Goal: Task Accomplishment & Management: Manage account settings

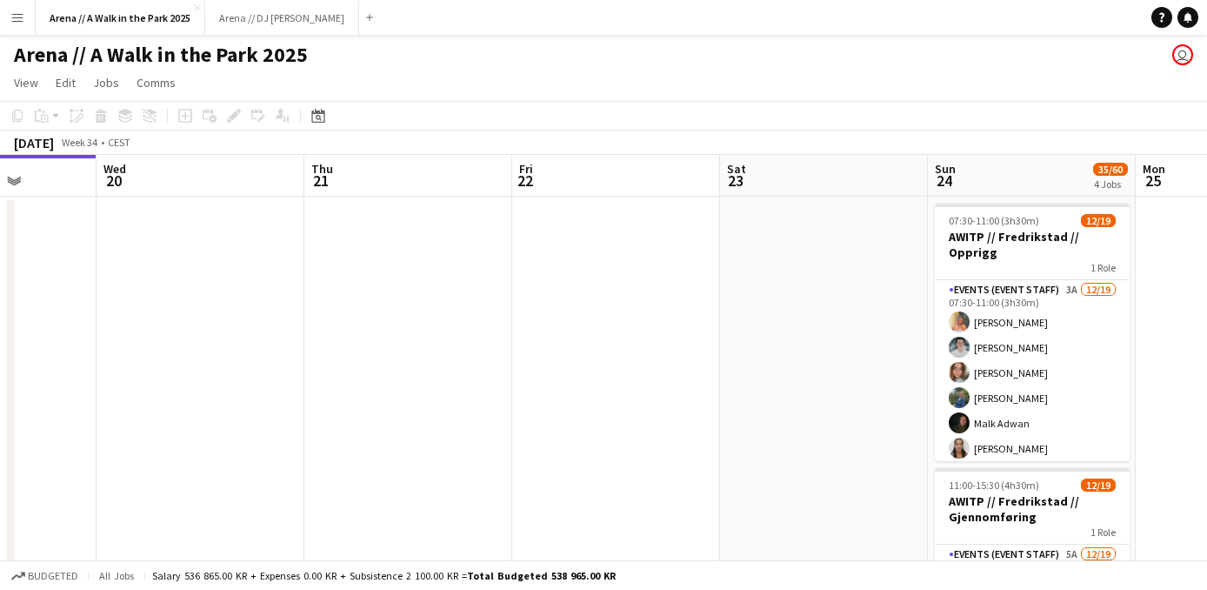
drag, startPoint x: 692, startPoint y: 347, endPoint x: 281, endPoint y: 373, distance: 411.4
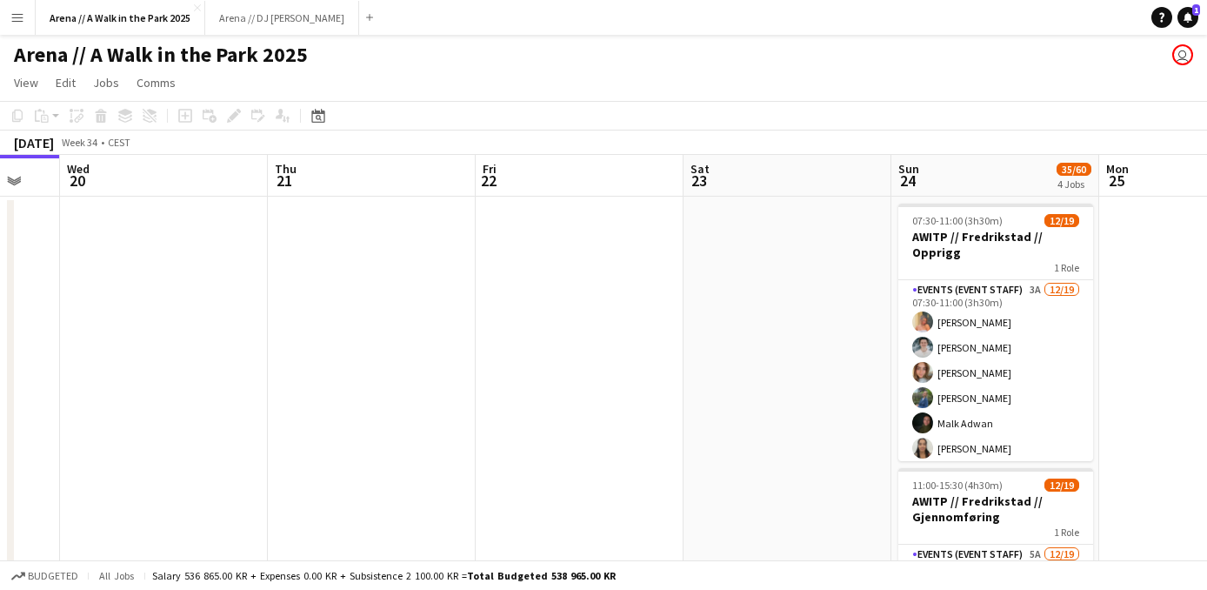
drag, startPoint x: 684, startPoint y: 323, endPoint x: 471, endPoint y: 314, distance: 213.3
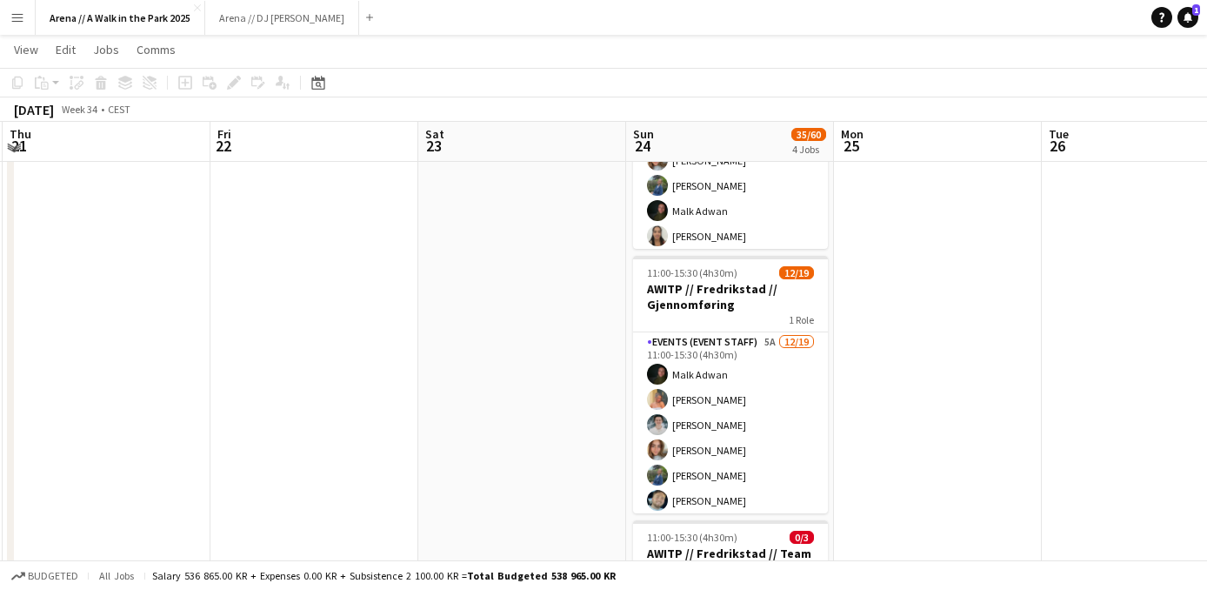
scroll to position [209, 0]
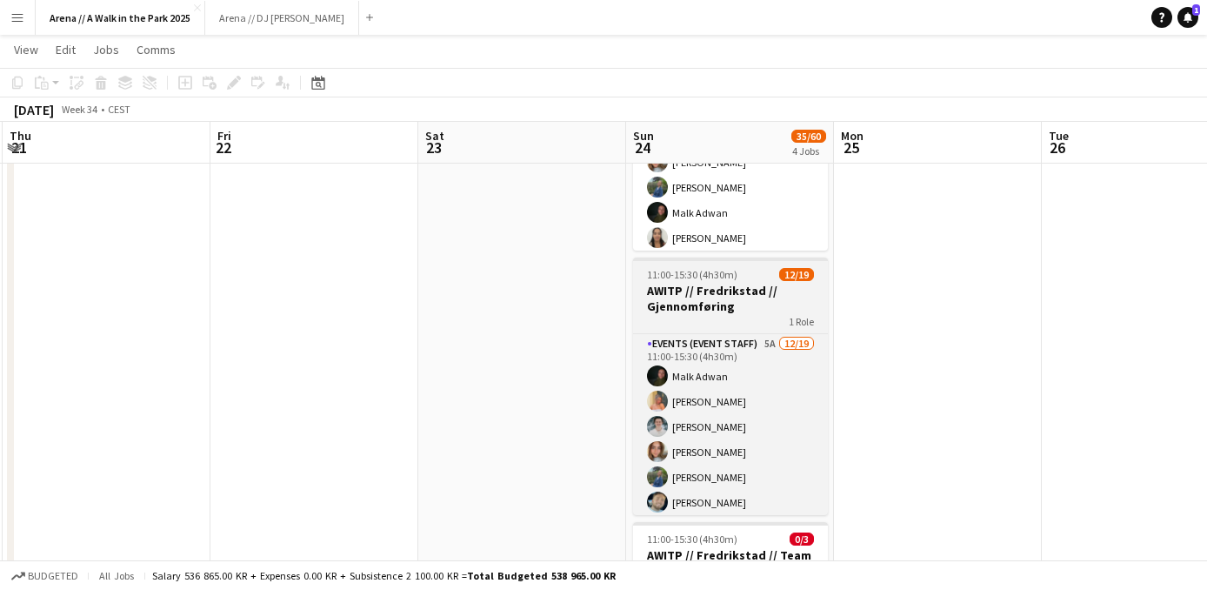
click at [712, 300] on h3 "AWITP // Fredrikstad // Gjennomføring" at bounding box center [730, 298] width 195 height 31
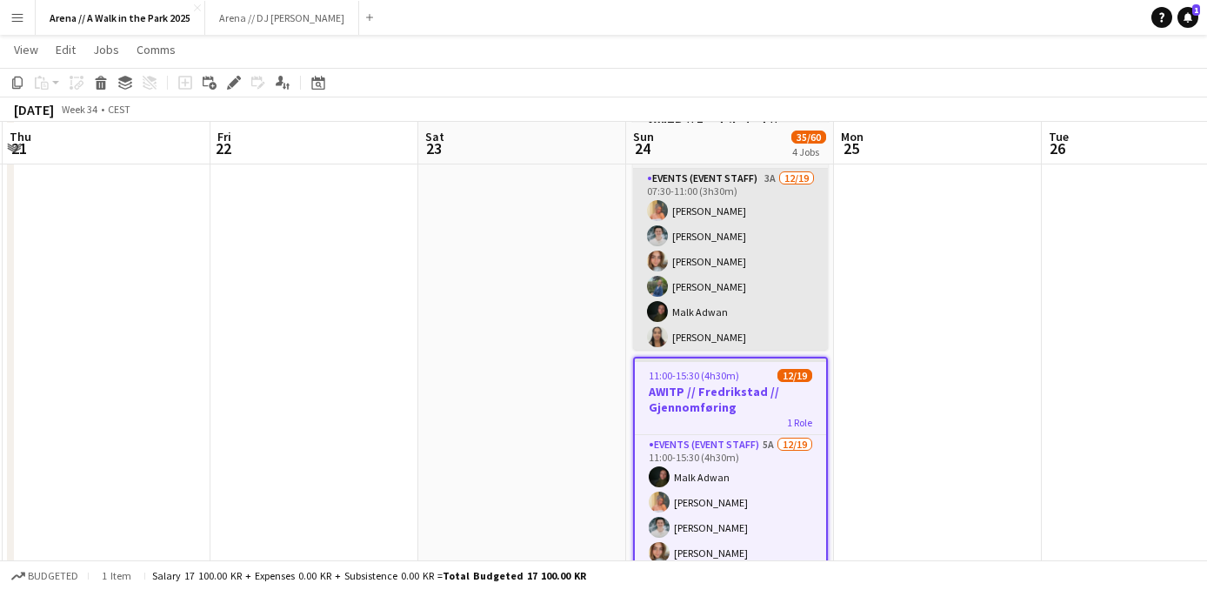
scroll to position [109, 0]
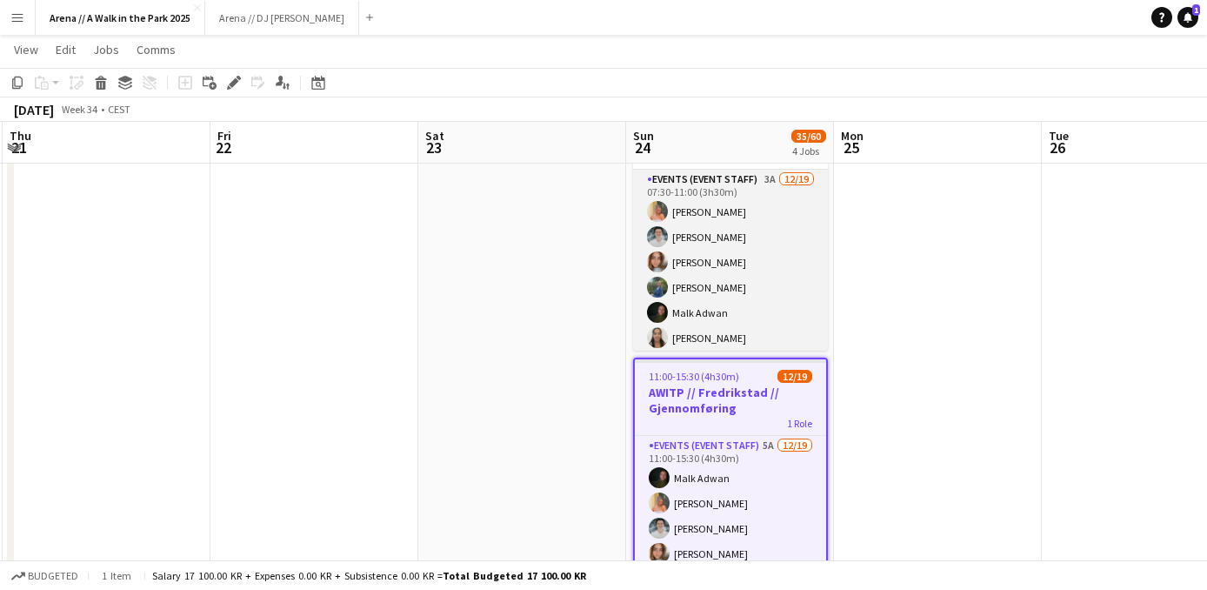
click at [687, 297] on app-card-role "Events (Event Staff) 3A [DATE] 07:30-11:00 (3h30m) [PERSON_NAME] [PERSON_NAME] …" at bounding box center [730, 426] width 195 height 513
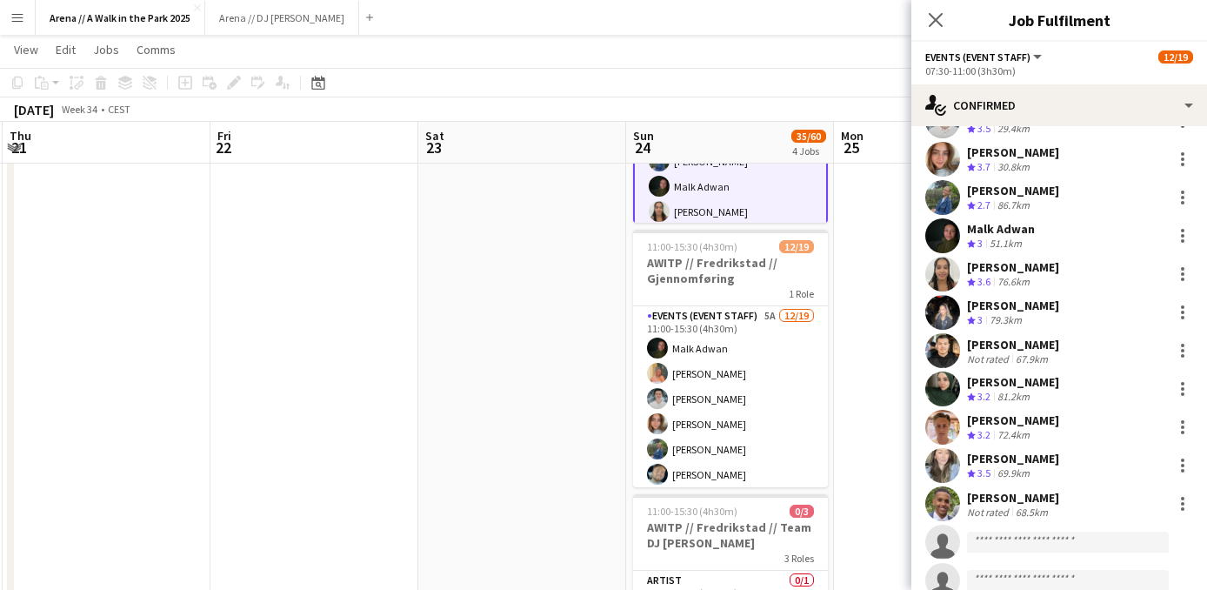
scroll to position [99, 0]
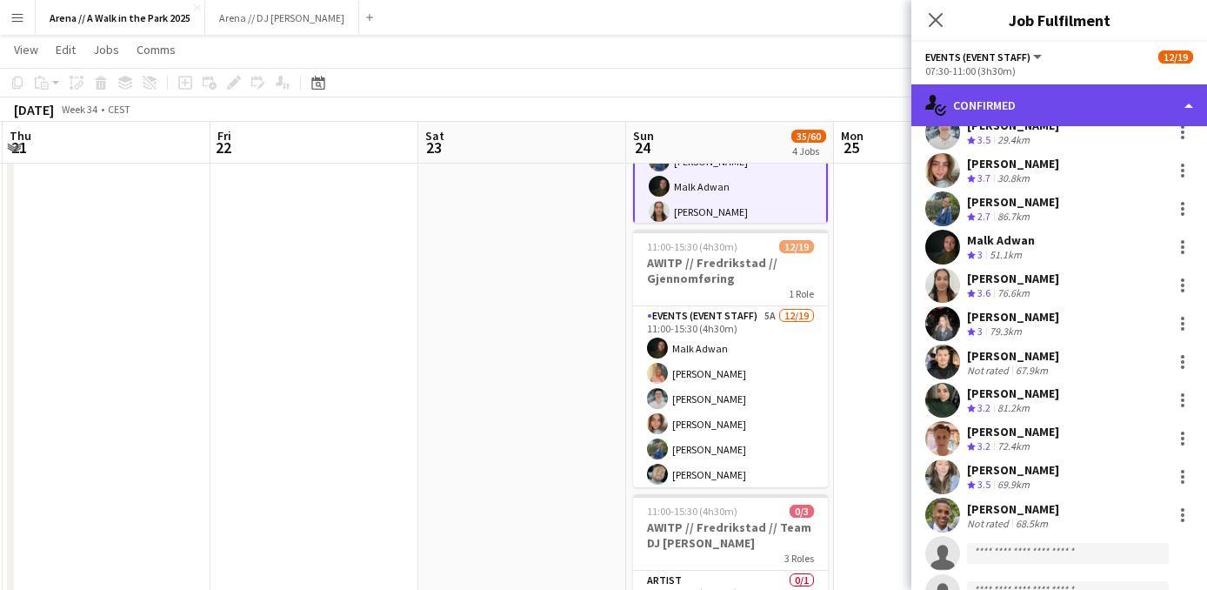
click at [1024, 104] on div "single-neutral-actions-check-2 Confirmed" at bounding box center [1060, 105] width 296 height 42
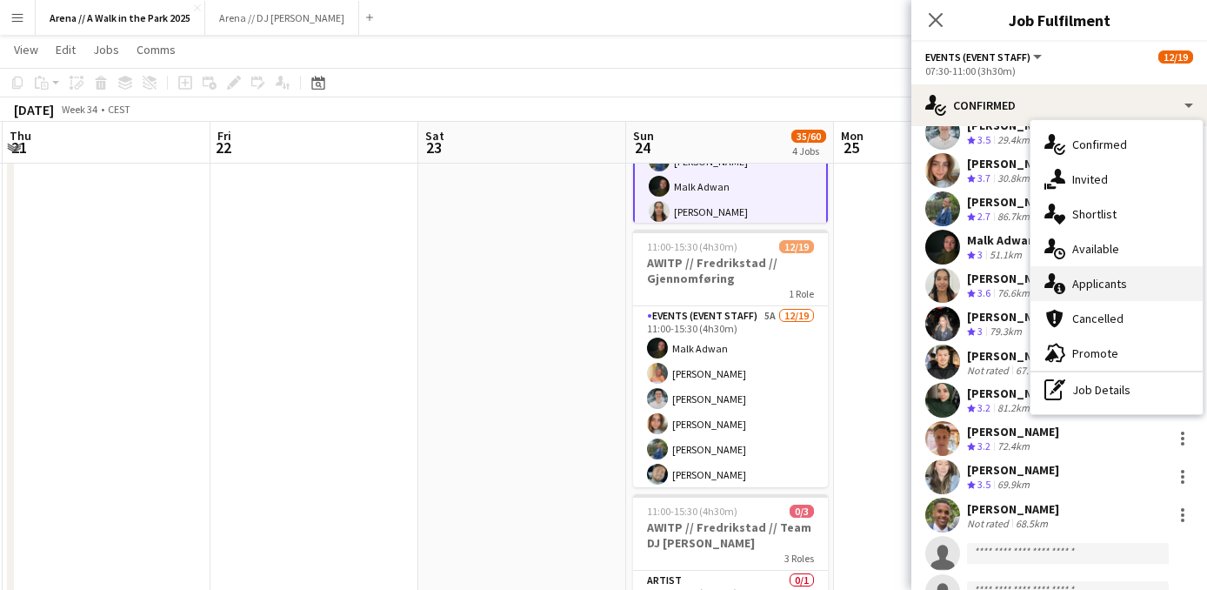
click at [1087, 289] on div "single-neutral-actions-information Applicants" at bounding box center [1117, 283] width 172 height 35
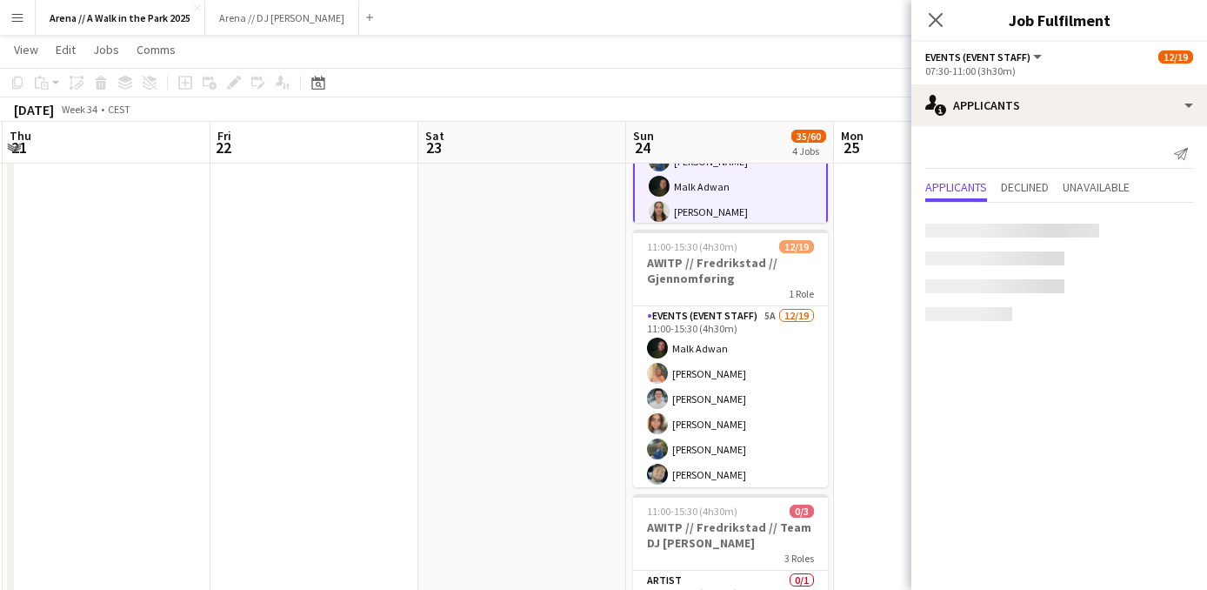
scroll to position [0, 0]
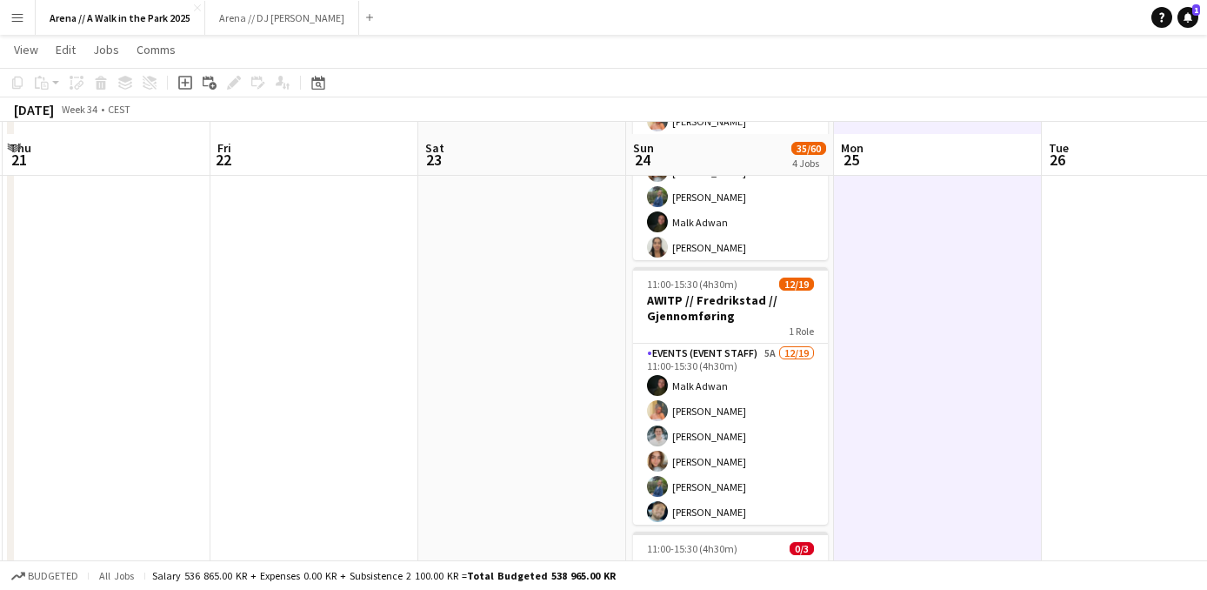
scroll to position [196, 0]
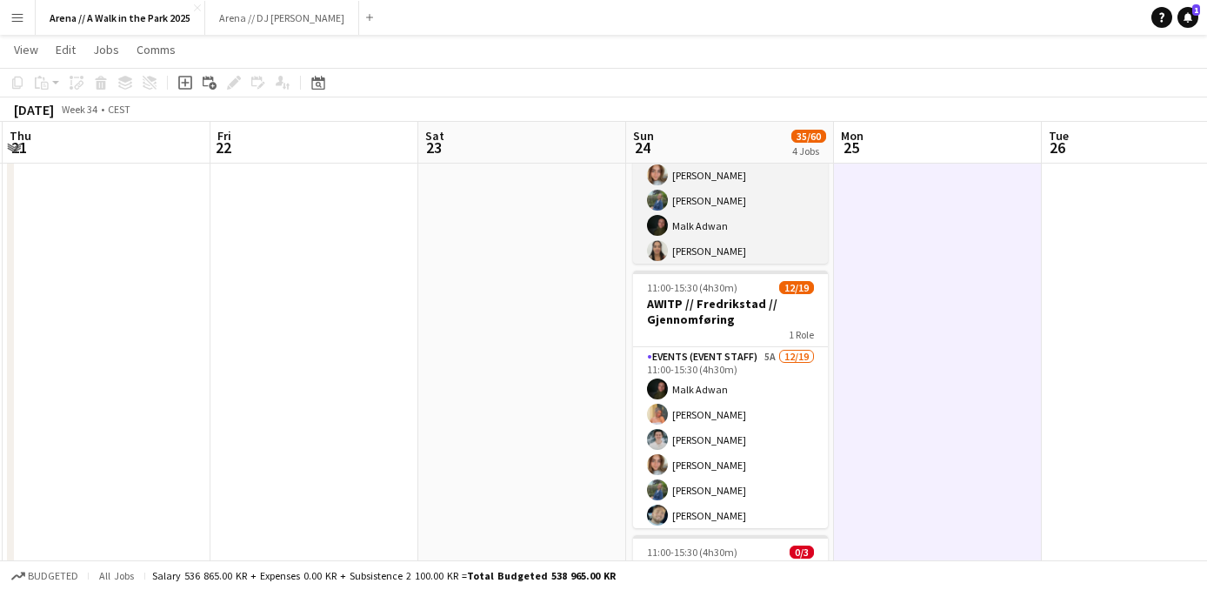
click at [739, 220] on app-card-role "Events (Event Staff) 3A [DATE] 07:30-11:00 (3h30m) [PERSON_NAME] [PERSON_NAME] …" at bounding box center [730, 339] width 195 height 513
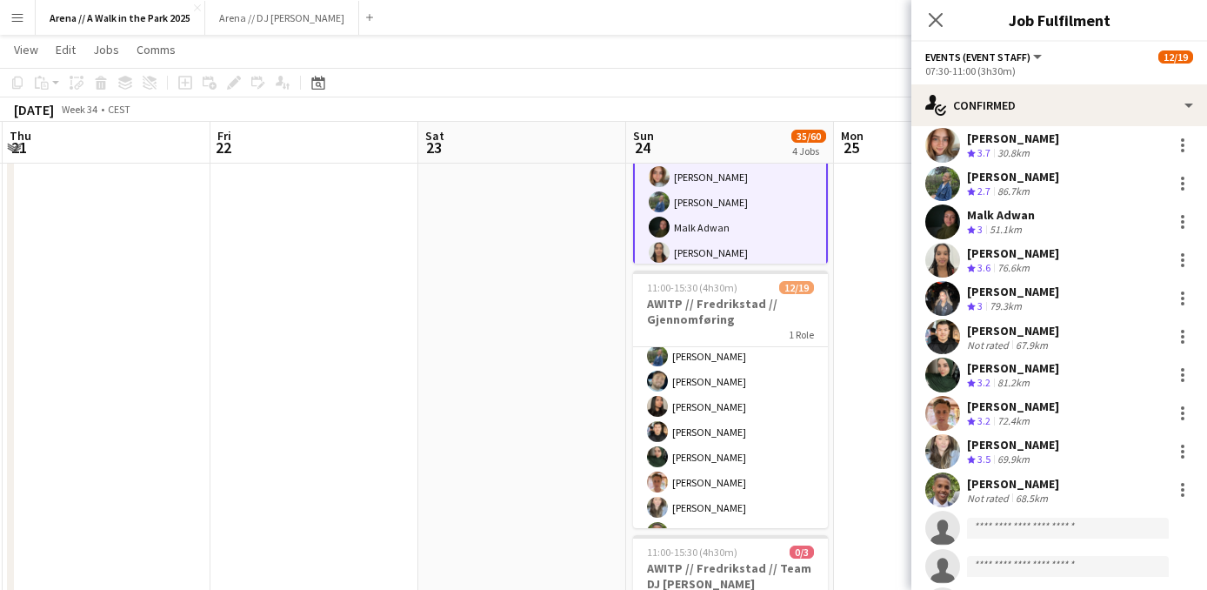
scroll to position [130, 0]
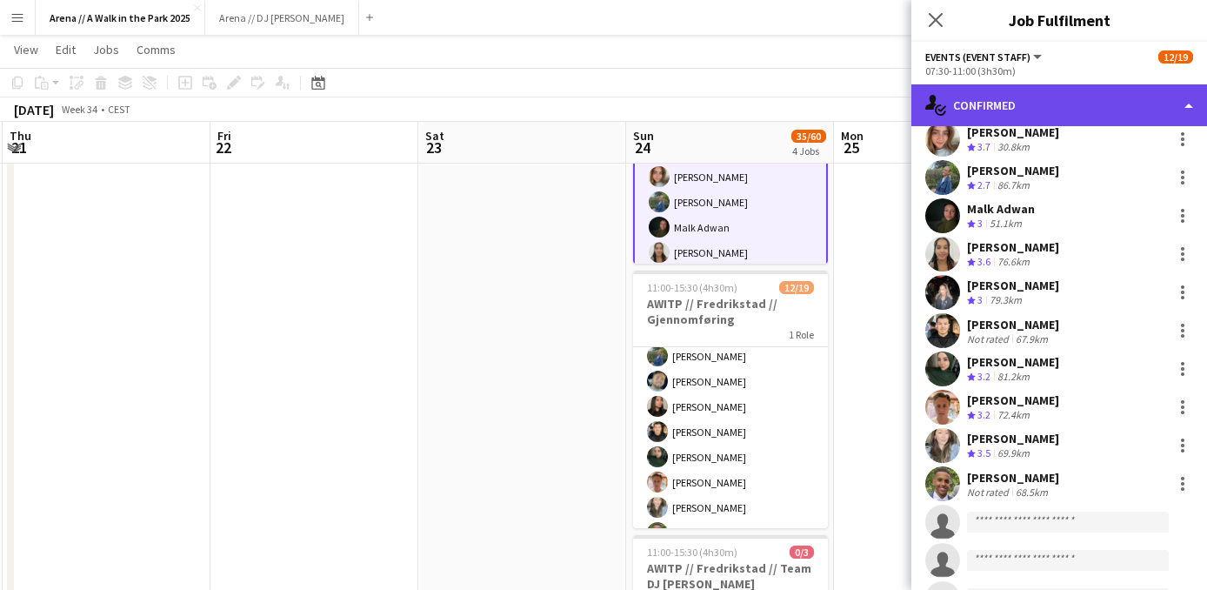
click at [1062, 122] on div "single-neutral-actions-check-2 Confirmed" at bounding box center [1060, 105] width 296 height 42
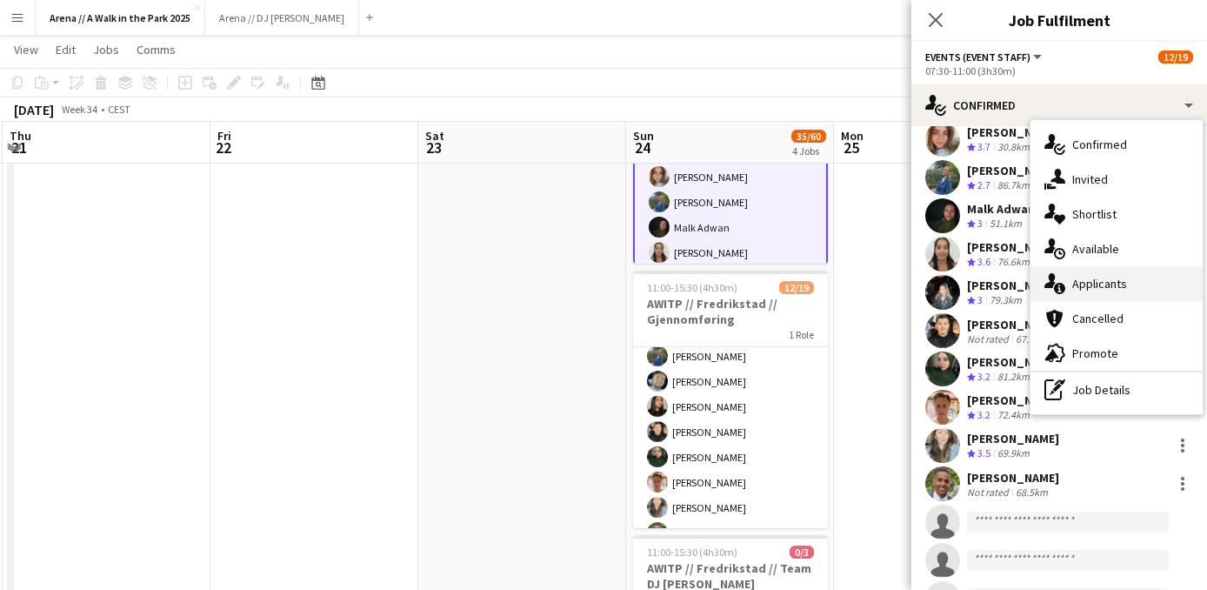
click at [1093, 289] on div "single-neutral-actions-information Applicants" at bounding box center [1117, 283] width 172 height 35
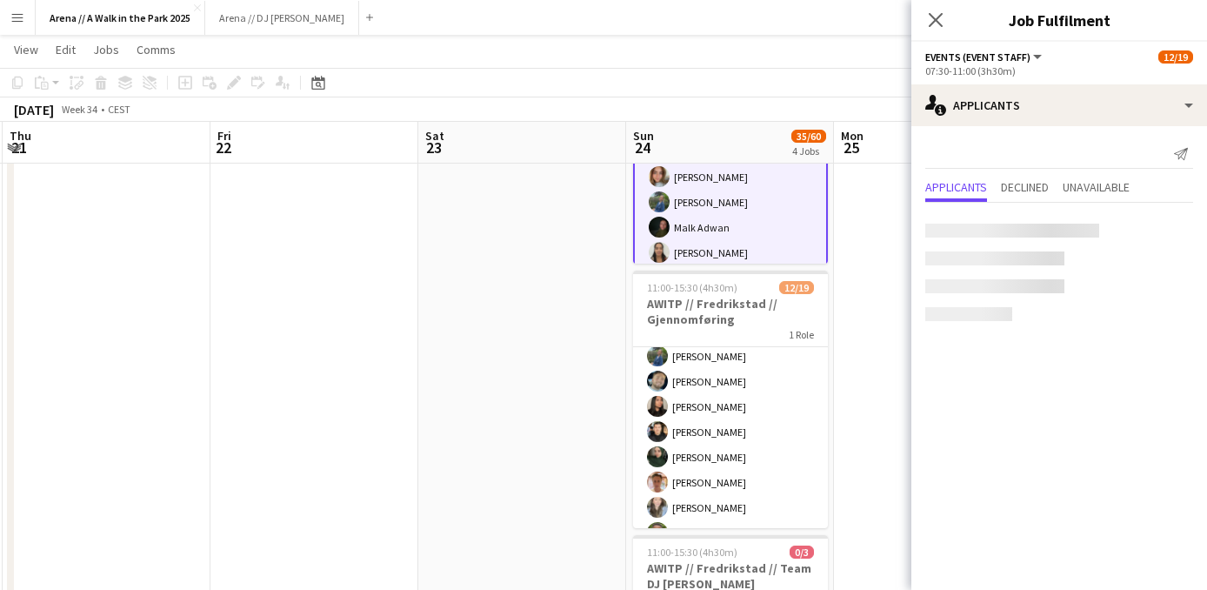
scroll to position [0, 0]
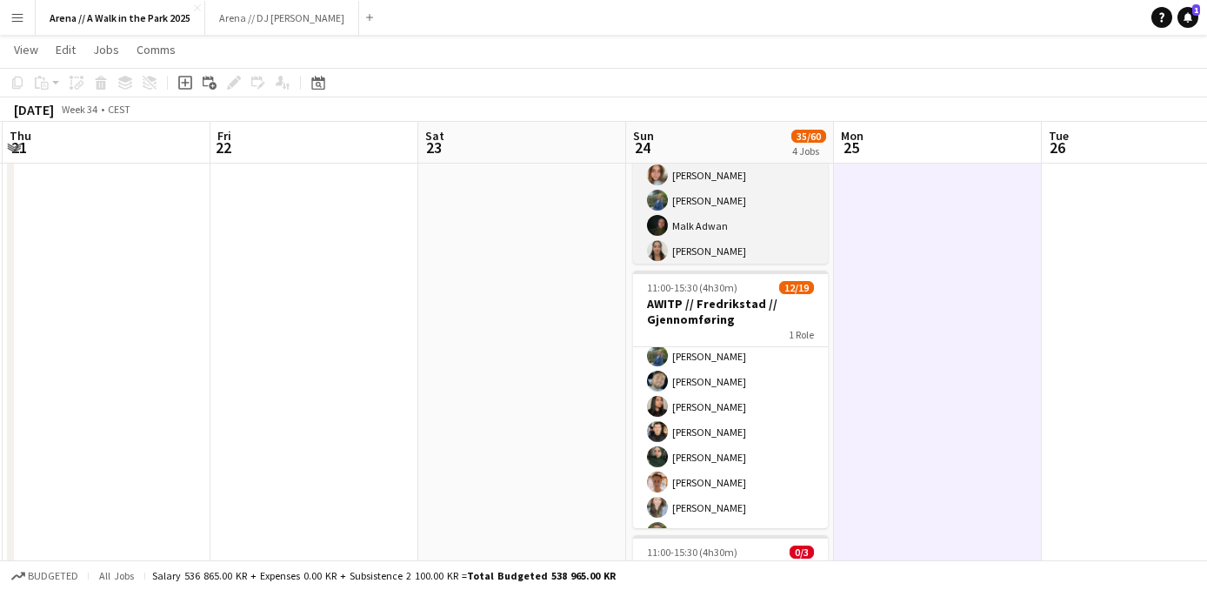
click at [752, 221] on app-card-role "Events (Event Staff) 3A [DATE] 07:30-11:00 (3h30m) [PERSON_NAME] [PERSON_NAME] …" at bounding box center [730, 339] width 195 height 513
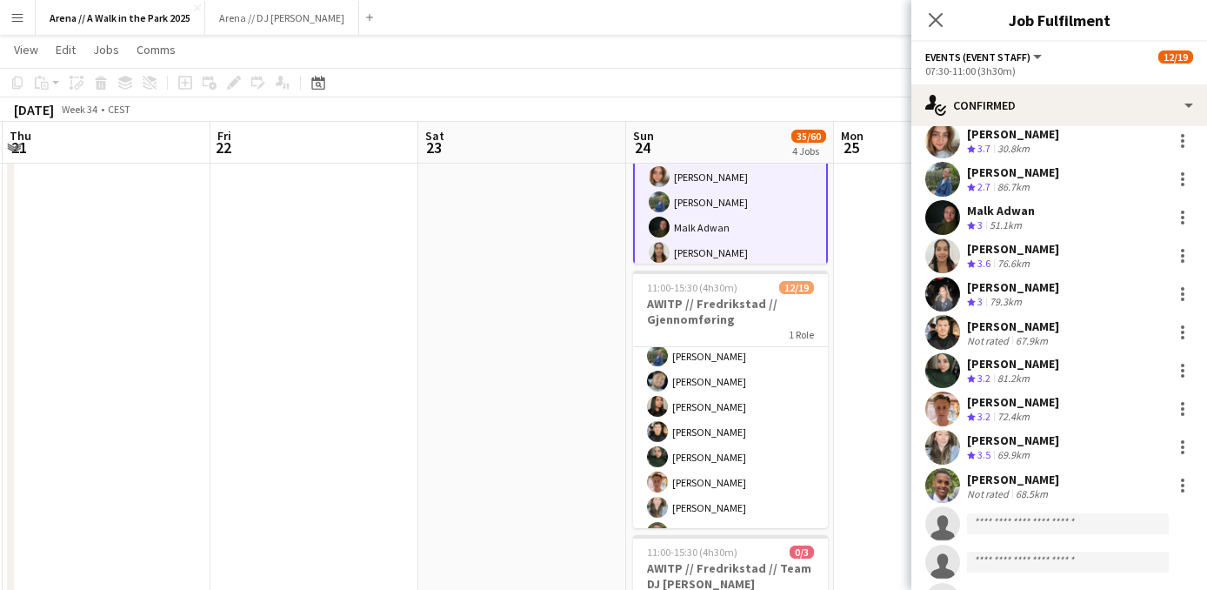
scroll to position [130, 0]
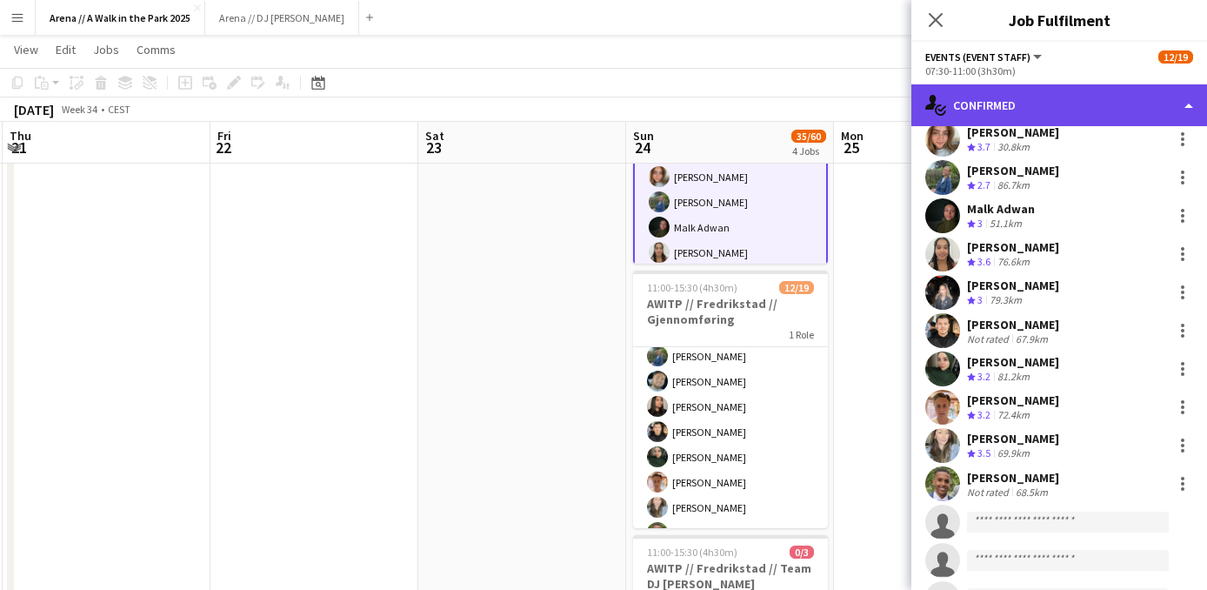
click at [1082, 118] on div "single-neutral-actions-check-2 Confirmed" at bounding box center [1060, 105] width 296 height 42
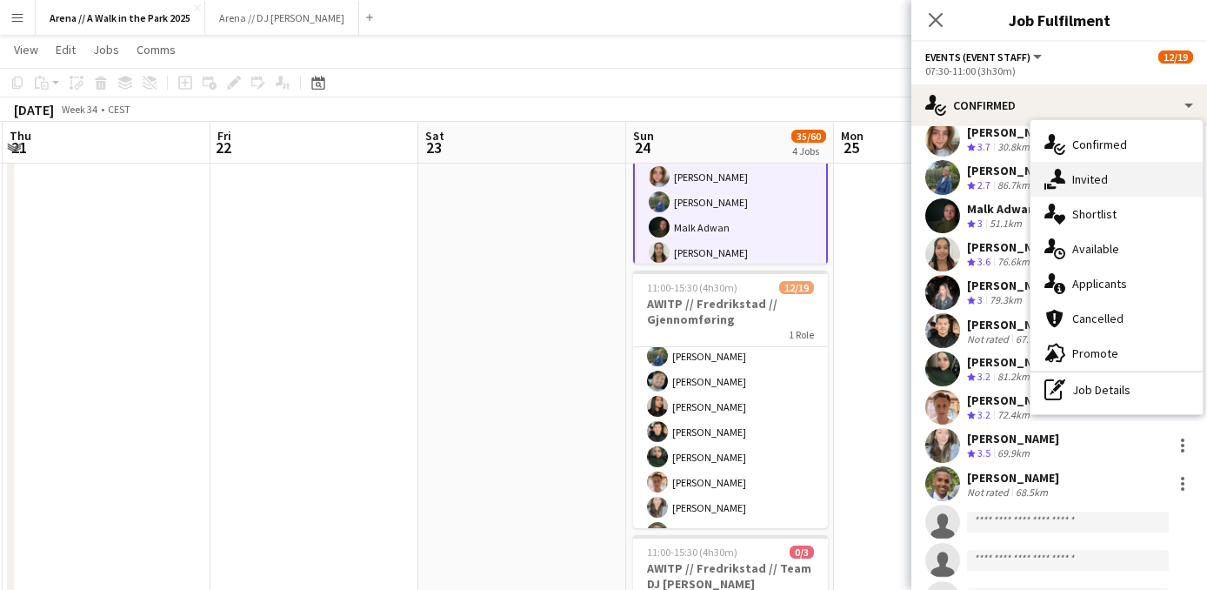
click at [1091, 178] on div "single-neutral-actions-share-1 Invited" at bounding box center [1117, 179] width 172 height 35
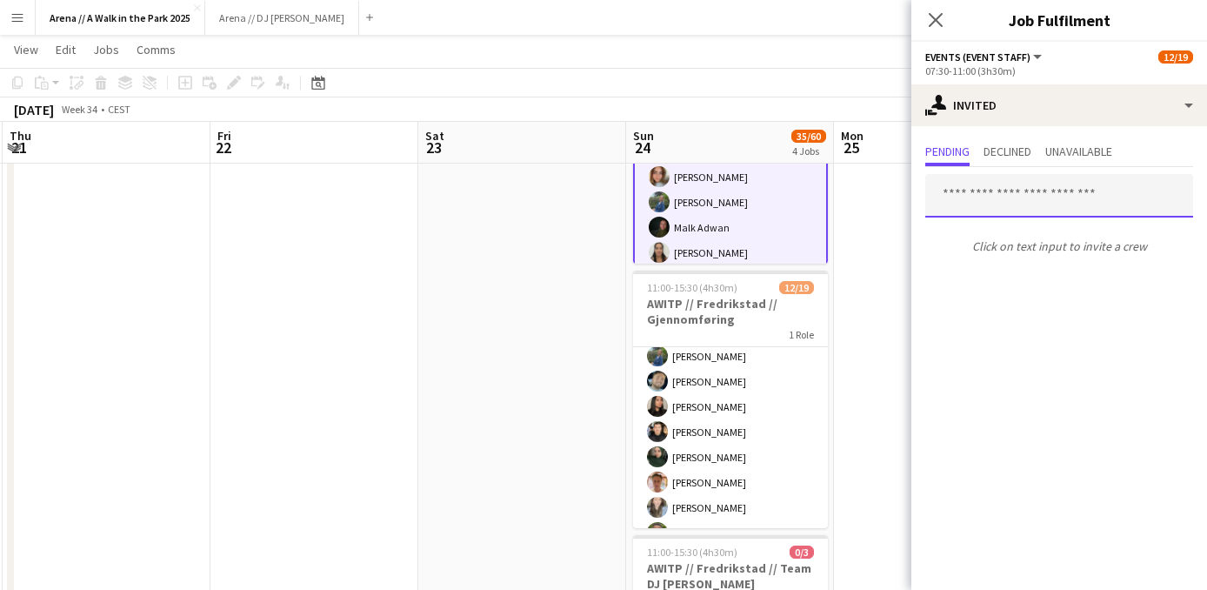
click at [1003, 208] on input "text" at bounding box center [1060, 195] width 268 height 43
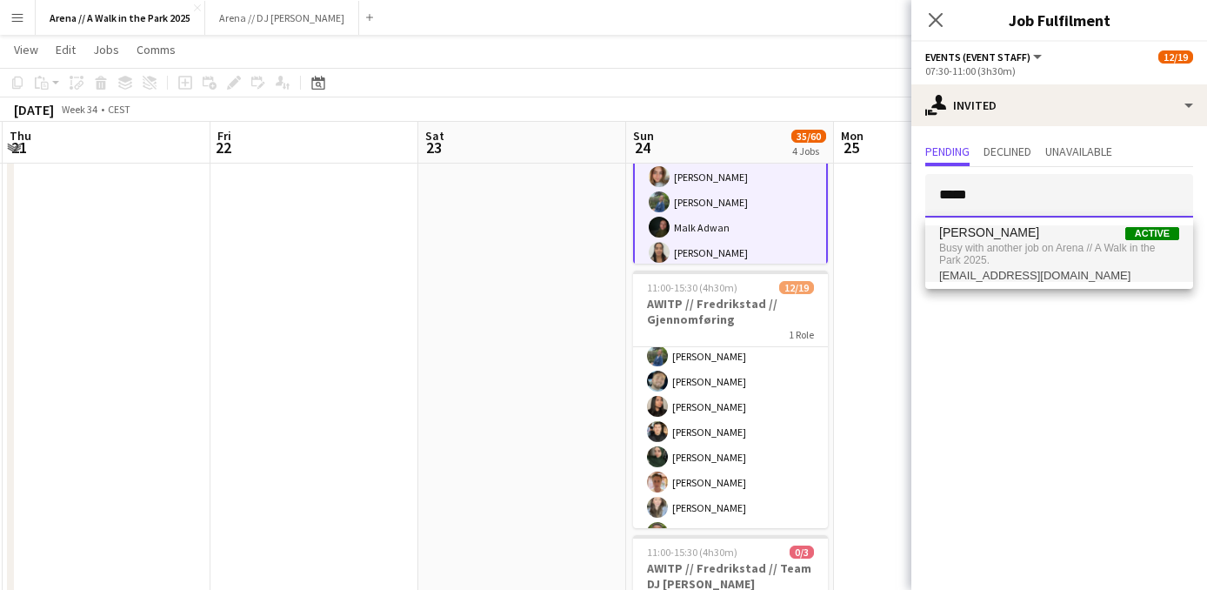
type input "*****"
click at [1037, 244] on span "Busy with another job on Arena // A Walk in the Park 2025." at bounding box center [1059, 254] width 240 height 29
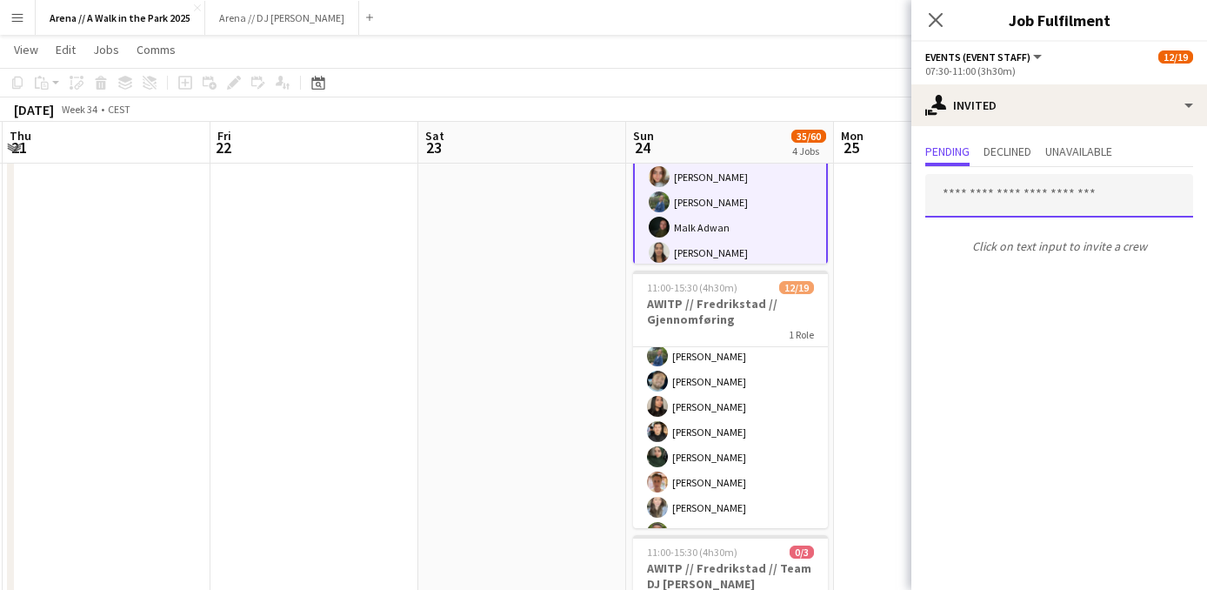
click at [1025, 205] on input "text" at bounding box center [1060, 195] width 268 height 43
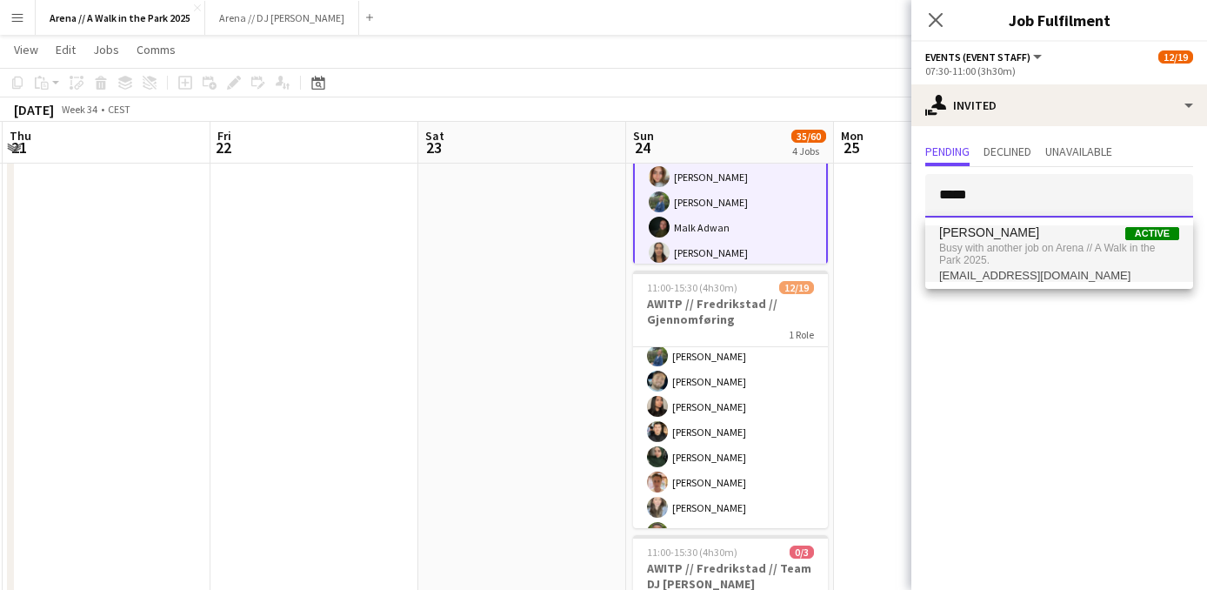
type input "*****"
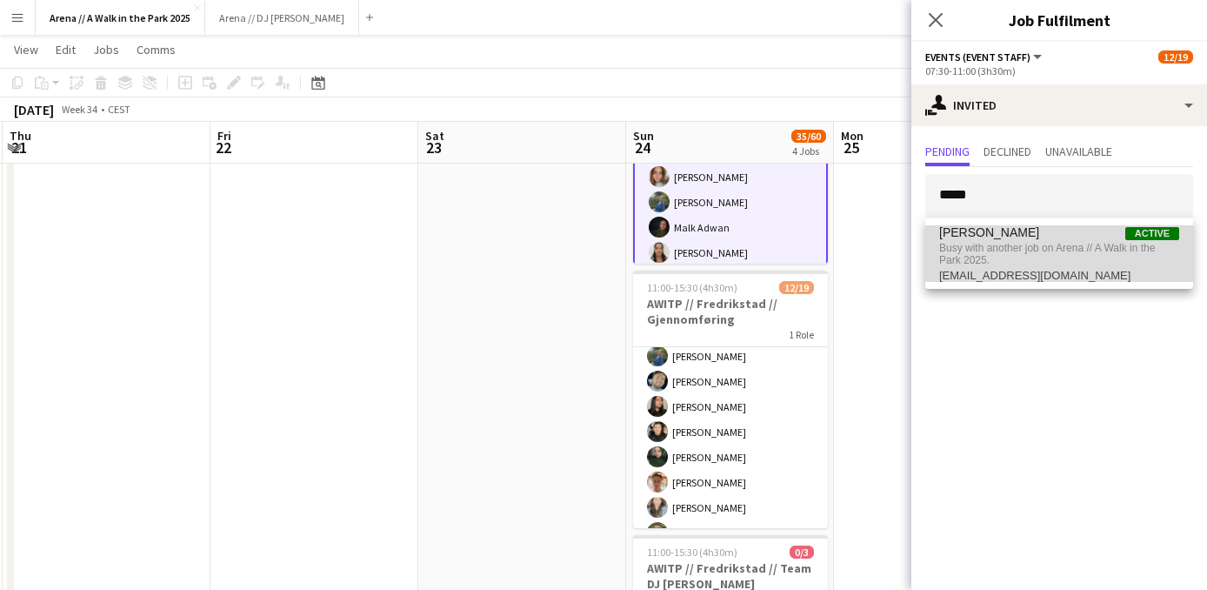
click at [1059, 238] on span "[PERSON_NAME] Active" at bounding box center [1059, 232] width 240 height 15
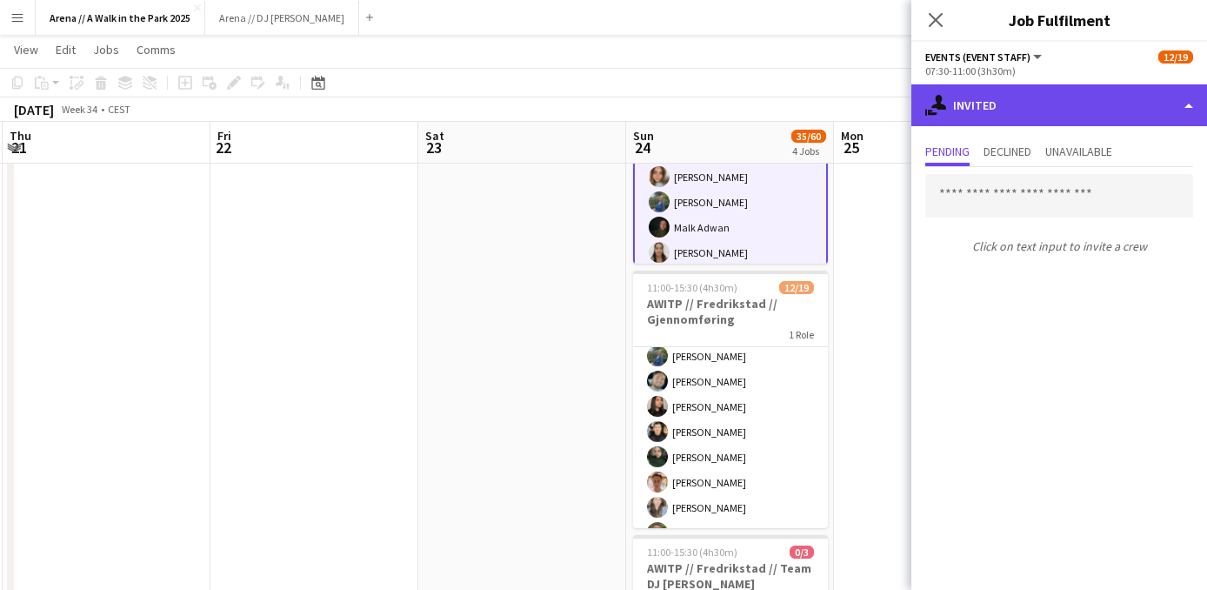
click at [947, 116] on div "single-neutral-actions-share-1 Invited" at bounding box center [1060, 105] width 296 height 42
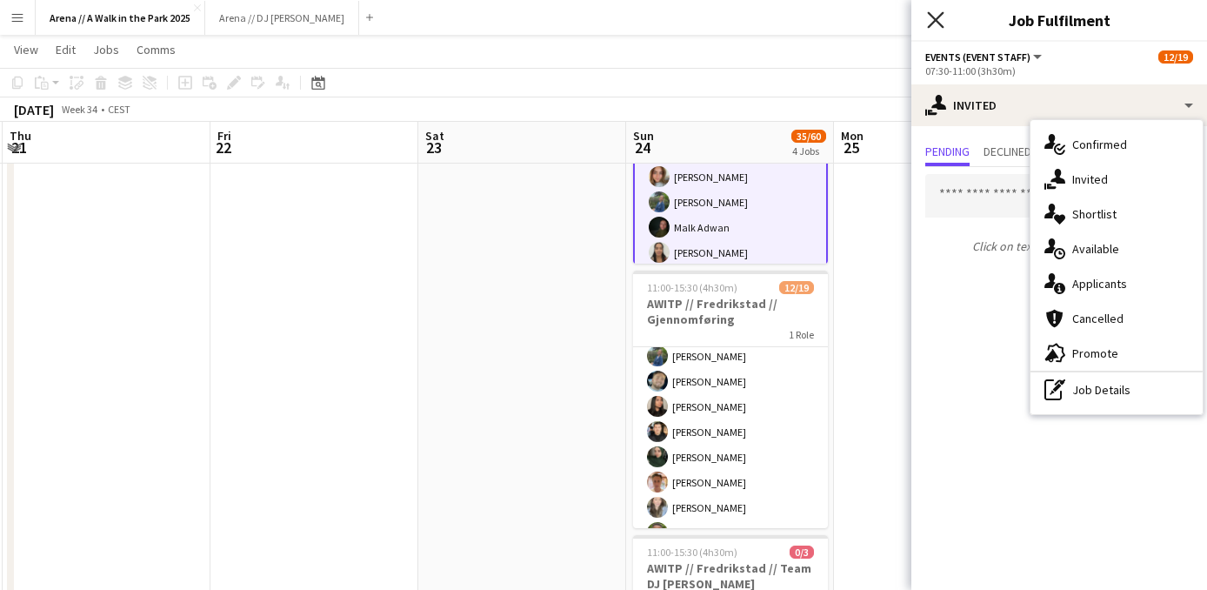
click at [937, 15] on icon "Close pop-in" at bounding box center [935, 19] width 17 height 17
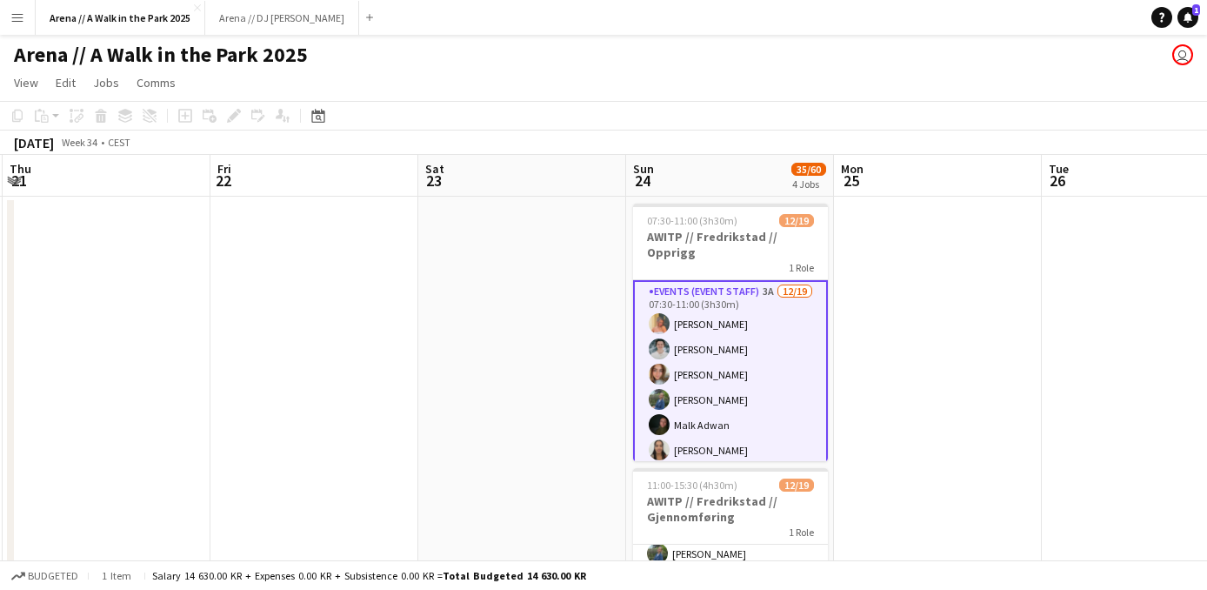
click at [718, 348] on app-card-role "Events (Event Staff) 3A [DATE] 07:30-11:00 (3h30m) [PERSON_NAME] [PERSON_NAME] …" at bounding box center [730, 538] width 195 height 517
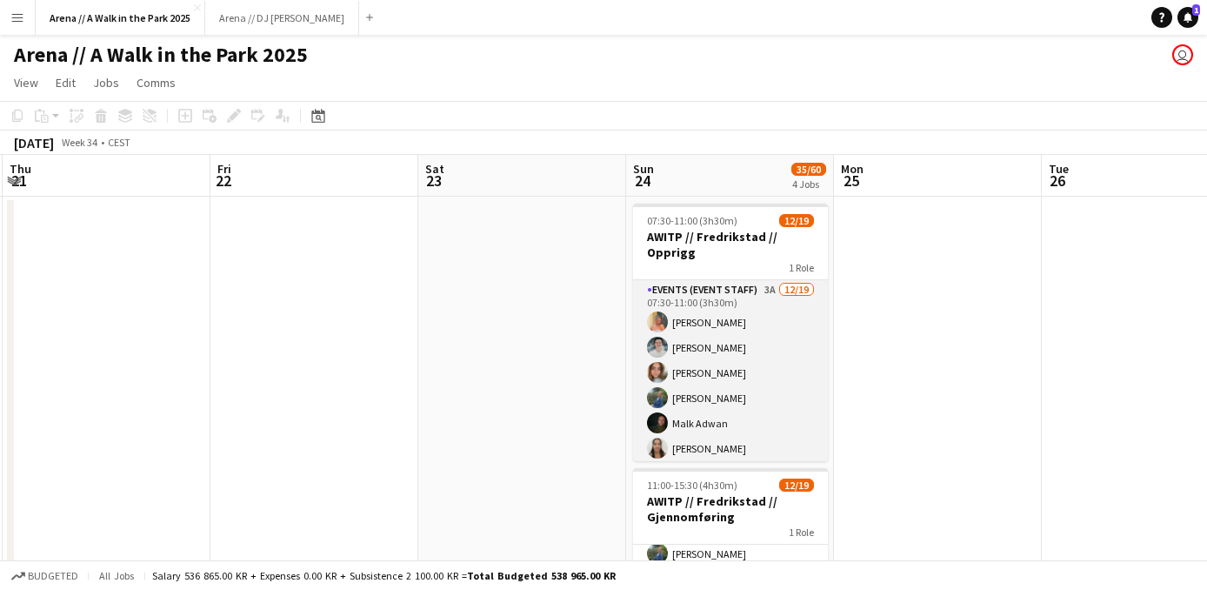
click at [718, 348] on app-card-role "Events (Event Staff) 3A [DATE] 07:30-11:00 (3h30m) [PERSON_NAME] [PERSON_NAME] …" at bounding box center [730, 536] width 195 height 513
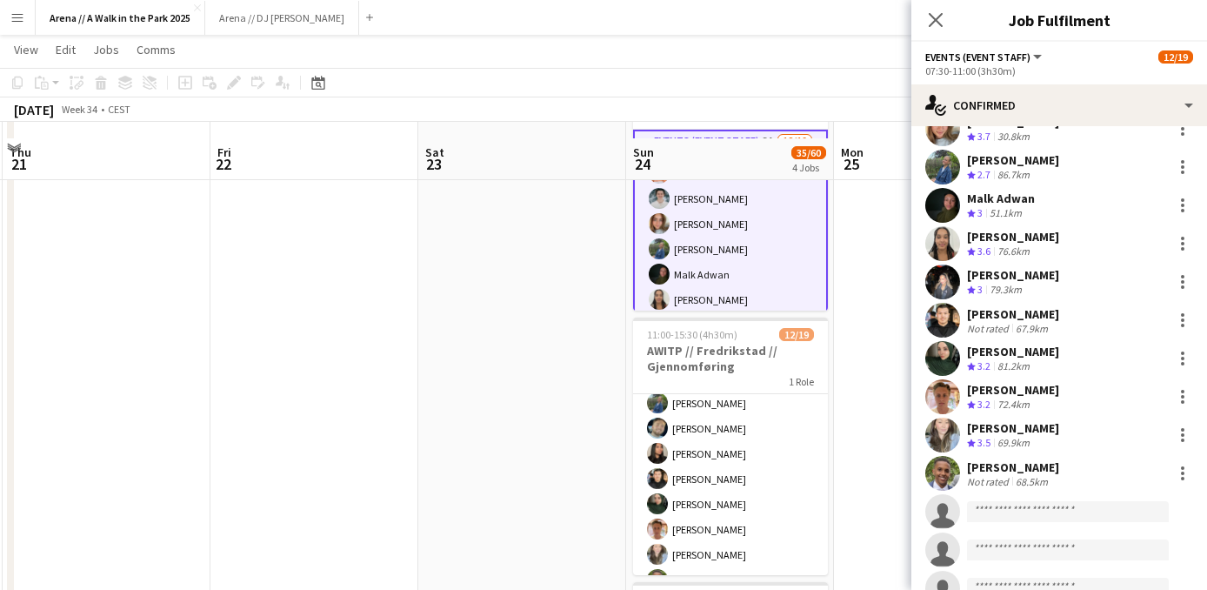
scroll to position [169, 0]
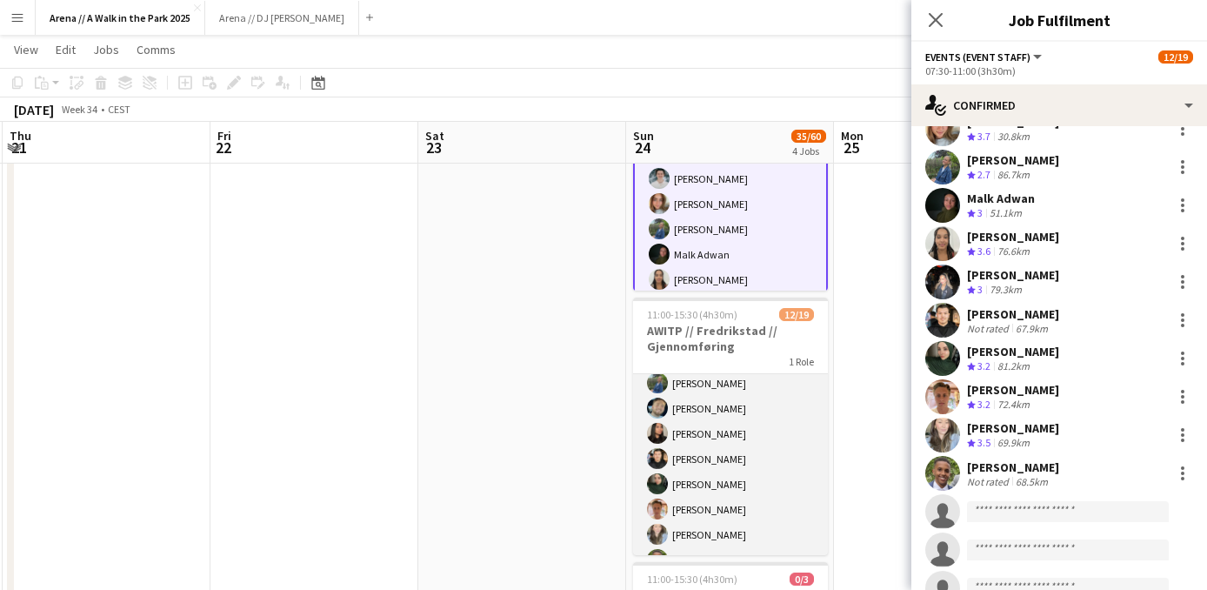
click at [715, 464] on app-card-role "Events (Event Staff) 5A [DATE] 11:00-15:30 (4h30m) [PERSON_NAME] Ludivia [PERSO…" at bounding box center [730, 496] width 195 height 513
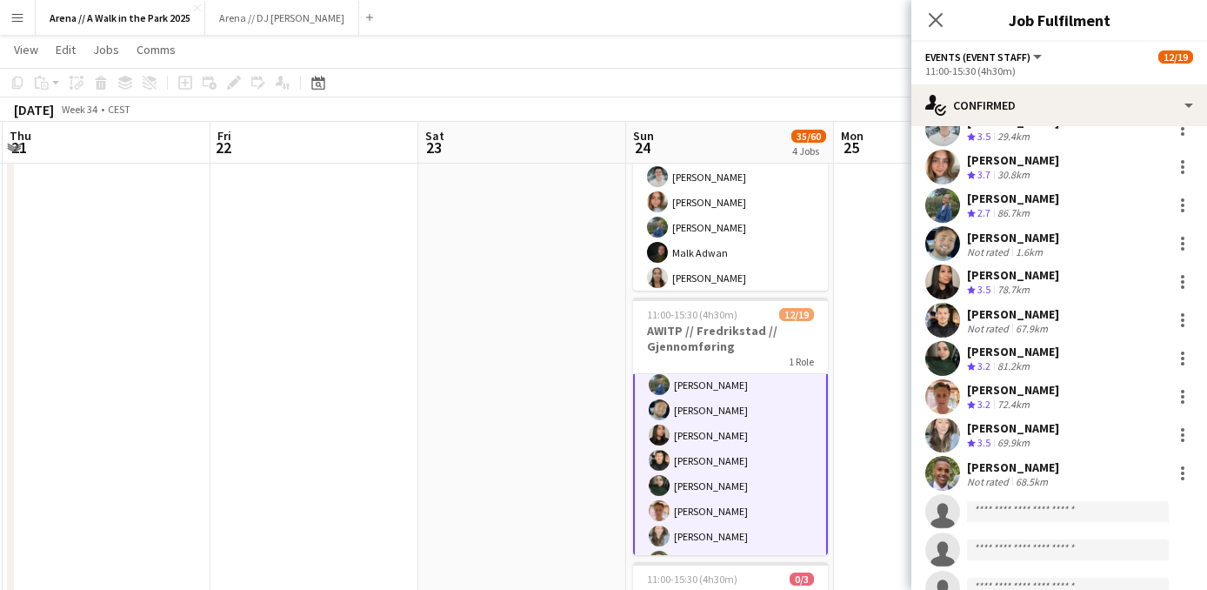
scroll to position [136, 0]
